Goal: Information Seeking & Learning: Learn about a topic

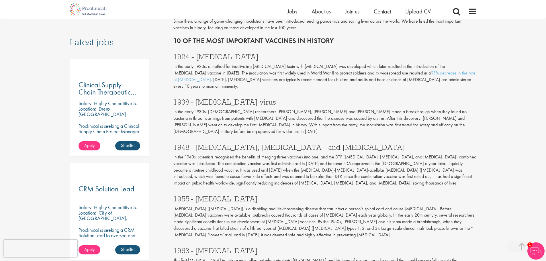
scroll to position [287, 0]
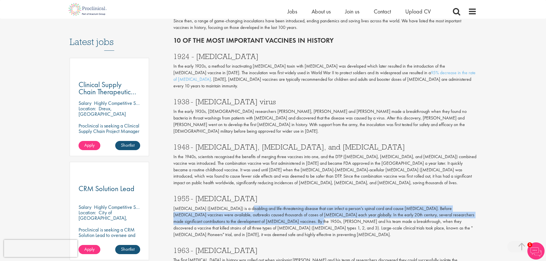
drag, startPoint x: 236, startPoint y: 195, endPoint x: 270, endPoint y: 209, distance: 36.7
click at [270, 209] on p "[MEDICAL_DATA] ([MEDICAL_DATA]) is a disabling and life-threatening disease tha…" at bounding box center [325, 222] width 303 height 33
click at [237, 206] on p "[MEDICAL_DATA] ([MEDICAL_DATA]) is a disabling and life-threatening disease tha…" at bounding box center [325, 222] width 303 height 33
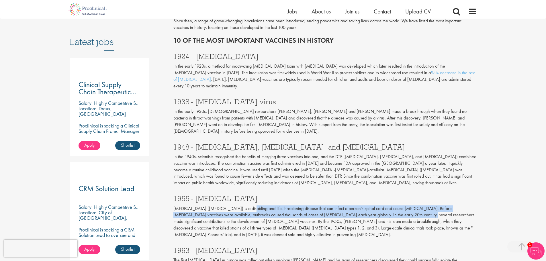
drag, startPoint x: 245, startPoint y: 195, endPoint x: 376, endPoint y: 202, distance: 131.9
click at [376, 206] on p "[MEDICAL_DATA] ([MEDICAL_DATA]) is a disabling and life-threatening disease tha…" at bounding box center [325, 222] width 303 height 33
click at [338, 206] on p "[MEDICAL_DATA] ([MEDICAL_DATA]) is a disabling and life-threatening disease tha…" at bounding box center [325, 222] width 303 height 33
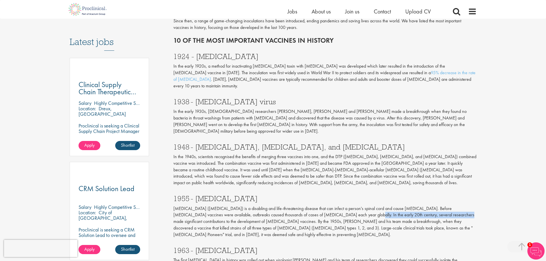
drag, startPoint x: 319, startPoint y: 200, endPoint x: 408, endPoint y: 202, distance: 89.5
click at [408, 206] on p "[MEDICAL_DATA] ([MEDICAL_DATA]) is a disabling and life-threatening disease tha…" at bounding box center [325, 222] width 303 height 33
click at [415, 206] on p "[MEDICAL_DATA] ([MEDICAL_DATA]) is a disabling and life-threatening disease tha…" at bounding box center [325, 222] width 303 height 33
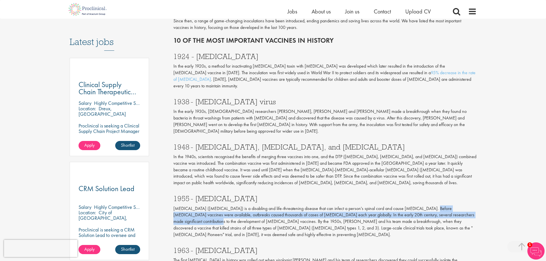
drag, startPoint x: 415, startPoint y: 196, endPoint x: 466, endPoint y: 202, distance: 51.4
click at [466, 206] on p "[MEDICAL_DATA] ([MEDICAL_DATA]) is a disabling and life-threatening disease tha…" at bounding box center [325, 222] width 303 height 33
click at [393, 206] on p "[MEDICAL_DATA] ([MEDICAL_DATA]) is a disabling and life-threatening disease tha…" at bounding box center [325, 222] width 303 height 33
drag, startPoint x: 205, startPoint y: 201, endPoint x: 244, endPoint y: 207, distance: 38.9
click at [244, 207] on p "[MEDICAL_DATA] ([MEDICAL_DATA]) is a disabling and life-threatening disease tha…" at bounding box center [325, 222] width 303 height 33
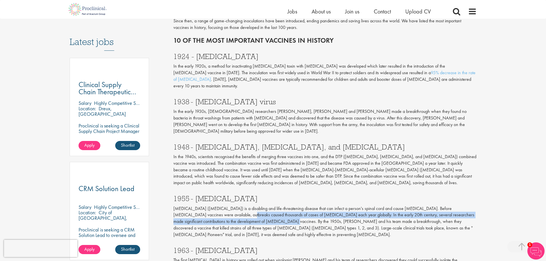
click at [222, 206] on p "[MEDICAL_DATA] ([MEDICAL_DATA]) is a disabling and life-threatening disease tha…" at bounding box center [325, 222] width 303 height 33
drag, startPoint x: 203, startPoint y: 202, endPoint x: 279, endPoint y: 211, distance: 76.0
click at [279, 211] on p "[MEDICAL_DATA] ([MEDICAL_DATA]) is a disabling and life-threatening disease tha…" at bounding box center [325, 222] width 303 height 33
click at [266, 206] on p "[MEDICAL_DATA] ([MEDICAL_DATA]) is a disabling and life-threatening disease tha…" at bounding box center [325, 222] width 303 height 33
drag, startPoint x: 257, startPoint y: 202, endPoint x: 310, endPoint y: 206, distance: 52.9
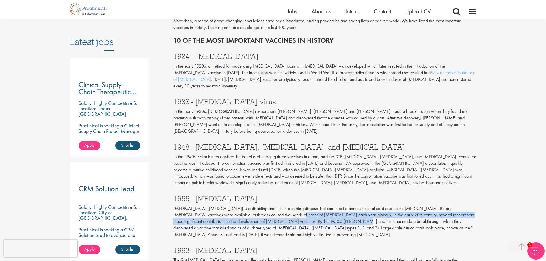
click at [310, 206] on p "[MEDICAL_DATA] ([MEDICAL_DATA]) is a disabling and life-threatening disease tha…" at bounding box center [325, 222] width 303 height 33
click at [285, 206] on p "[MEDICAL_DATA] ([MEDICAL_DATA]) is a disabling and life-threatening disease tha…" at bounding box center [325, 222] width 303 height 33
drag, startPoint x: 273, startPoint y: 202, endPoint x: 339, endPoint y: 211, distance: 66.5
click at [339, 211] on p "[MEDICAL_DATA] ([MEDICAL_DATA]) is a disabling and life-threatening disease tha…" at bounding box center [325, 222] width 303 height 33
click at [306, 206] on p "[MEDICAL_DATA] ([MEDICAL_DATA]) is a disabling and life-threatening disease tha…" at bounding box center [325, 222] width 303 height 33
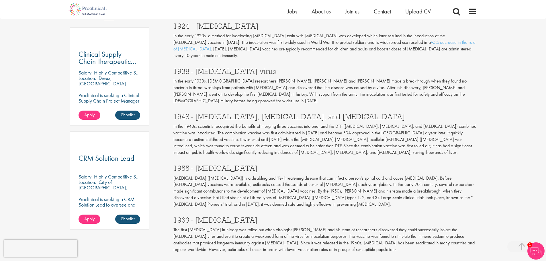
scroll to position [344, 0]
